Goal: Task Accomplishment & Management: Complete application form

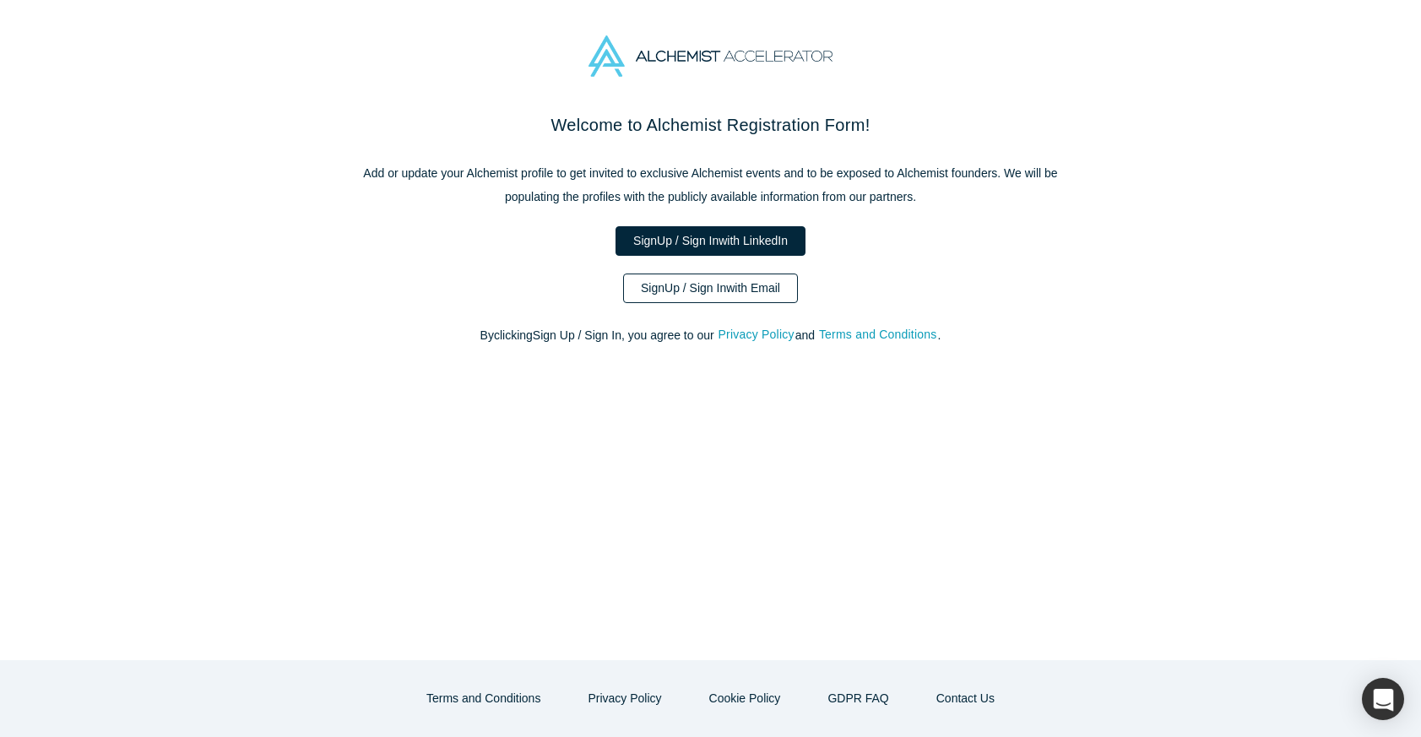
click at [750, 290] on link "Sign Up / Sign In with Email" at bounding box center [710, 288] width 175 height 30
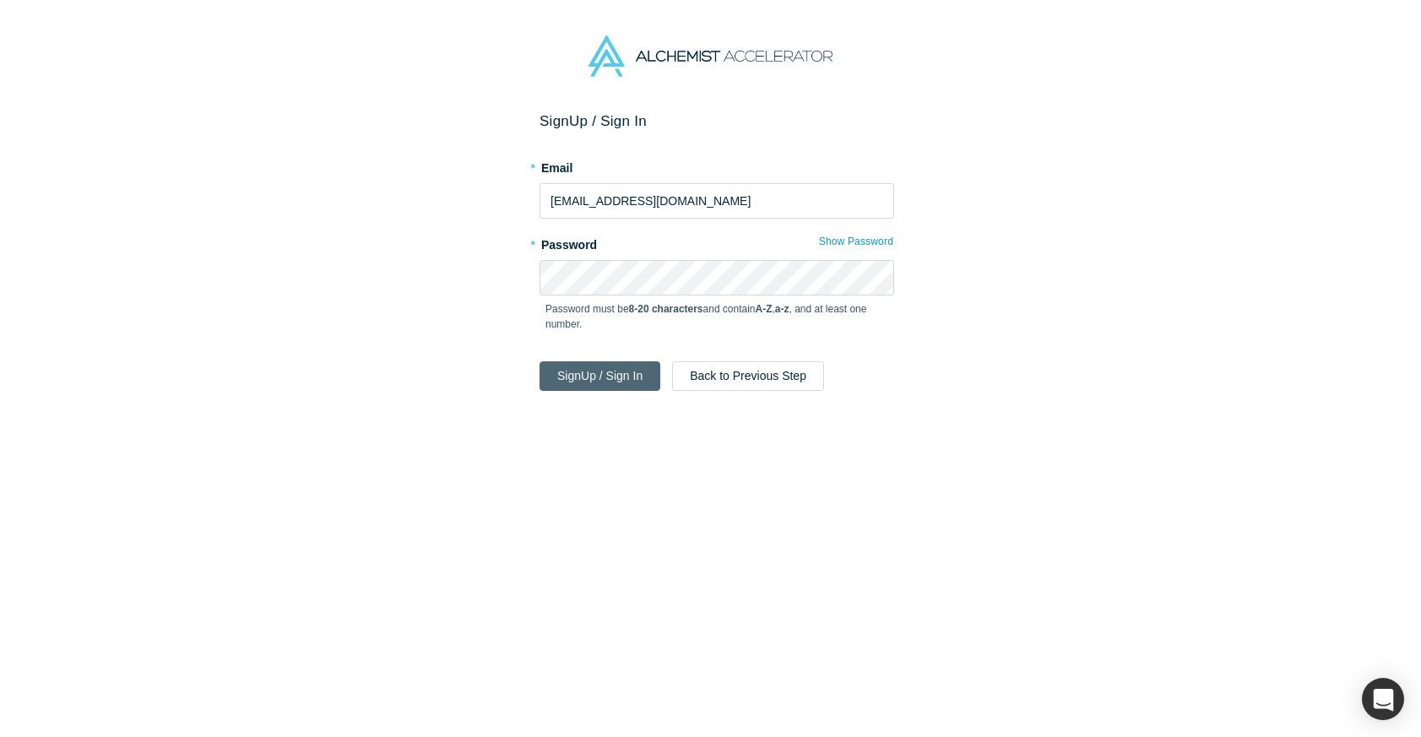
click at [584, 384] on button "Sign Up / Sign In" at bounding box center [599, 376] width 121 height 30
